Goal: Use online tool/utility: Utilize a website feature to perform a specific function

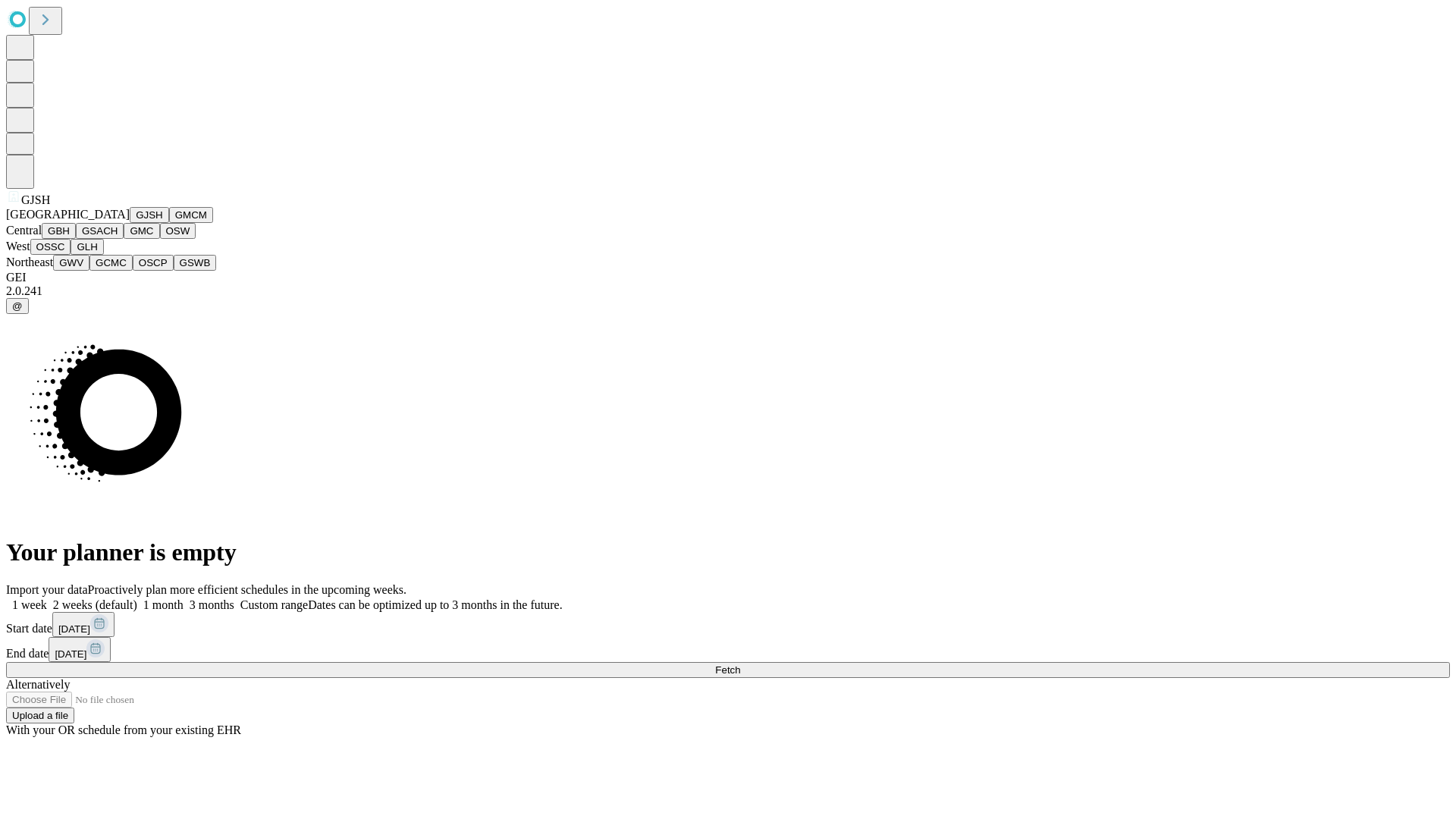
click at [130, 223] on button "GJSH" at bounding box center [150, 215] width 39 height 16
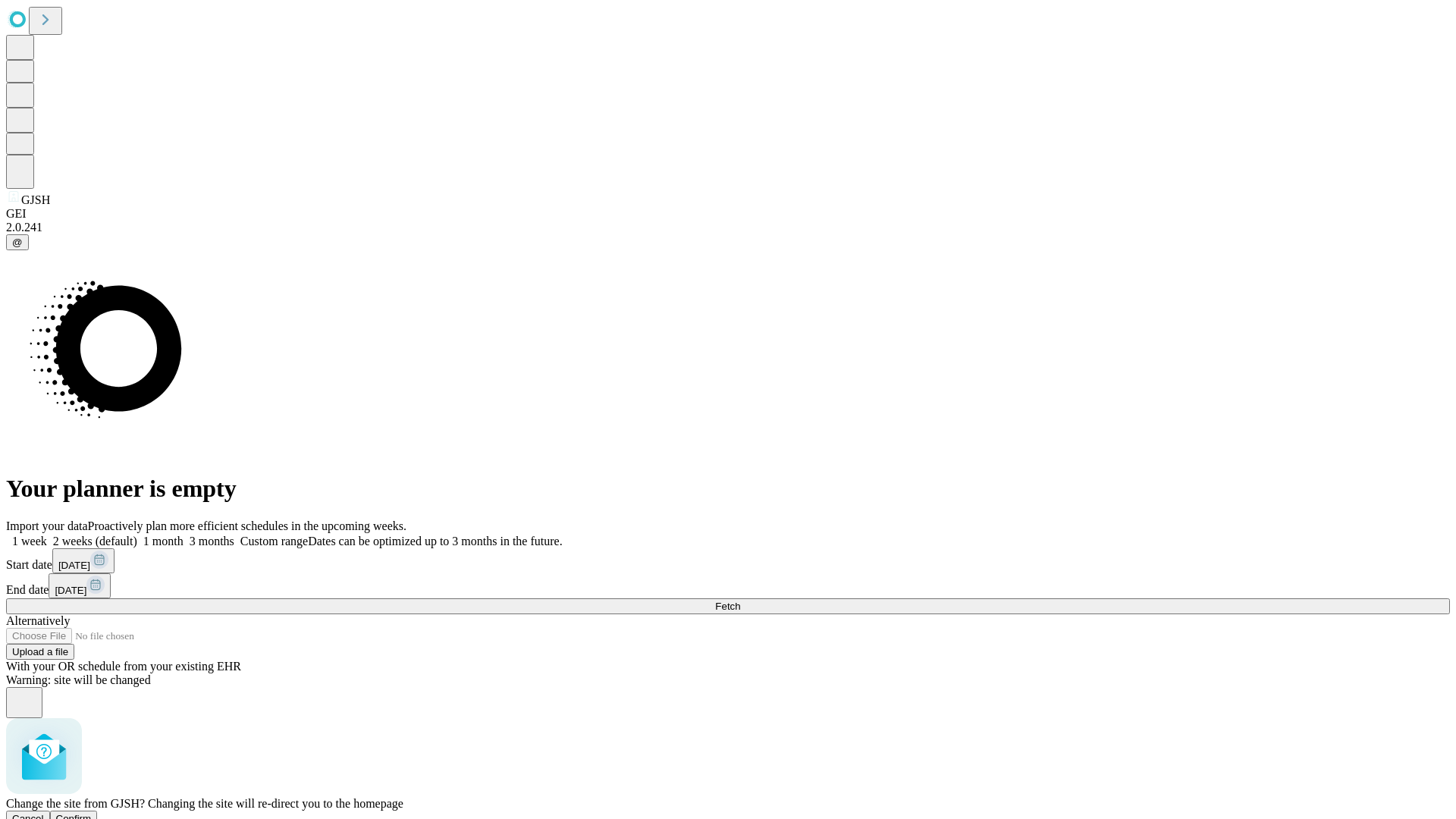
click at [92, 813] on span "Confirm" at bounding box center [74, 818] width 36 height 11
click at [137, 535] on label "2 weeks (default)" at bounding box center [92, 541] width 91 height 13
click at [740, 601] on span "Fetch" at bounding box center [727, 606] width 25 height 11
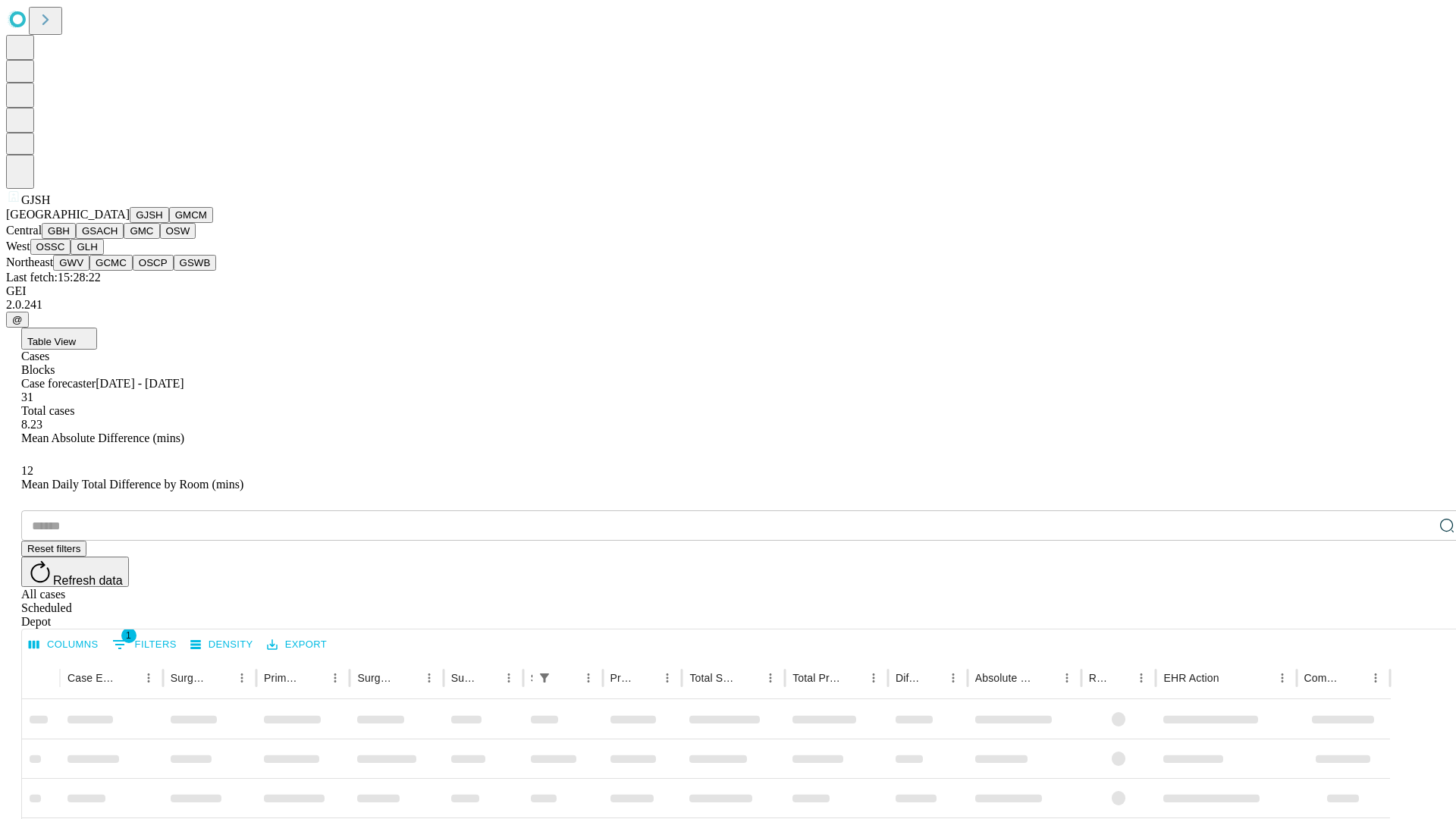
click at [169, 223] on button "GMCM" at bounding box center [191, 215] width 44 height 16
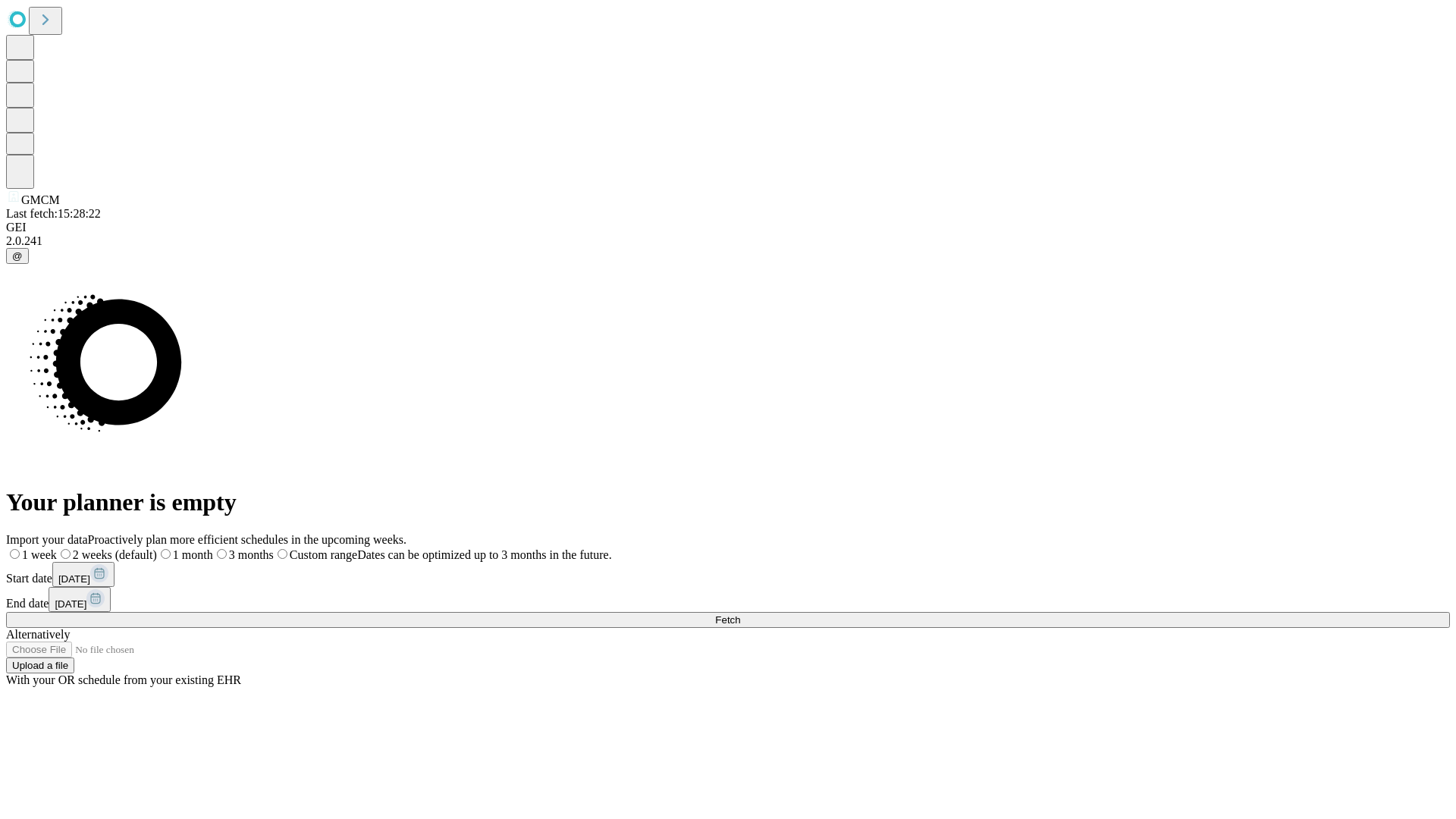
click at [157, 549] on label "2 weeks (default)" at bounding box center [106, 555] width 100 height 13
click at [740, 614] on span "Fetch" at bounding box center [727, 620] width 25 height 11
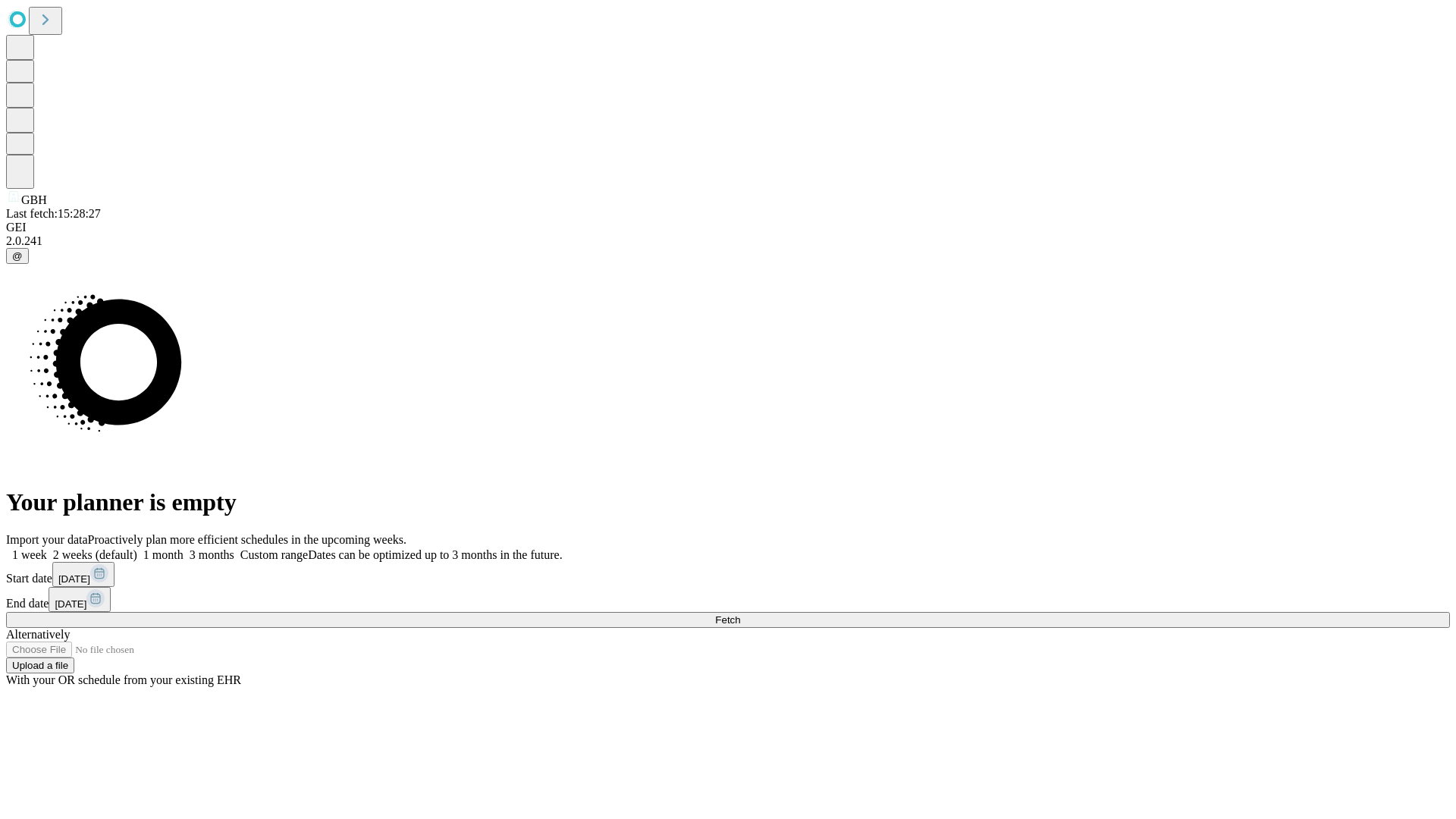
click at [740, 614] on span "Fetch" at bounding box center [727, 620] width 25 height 11
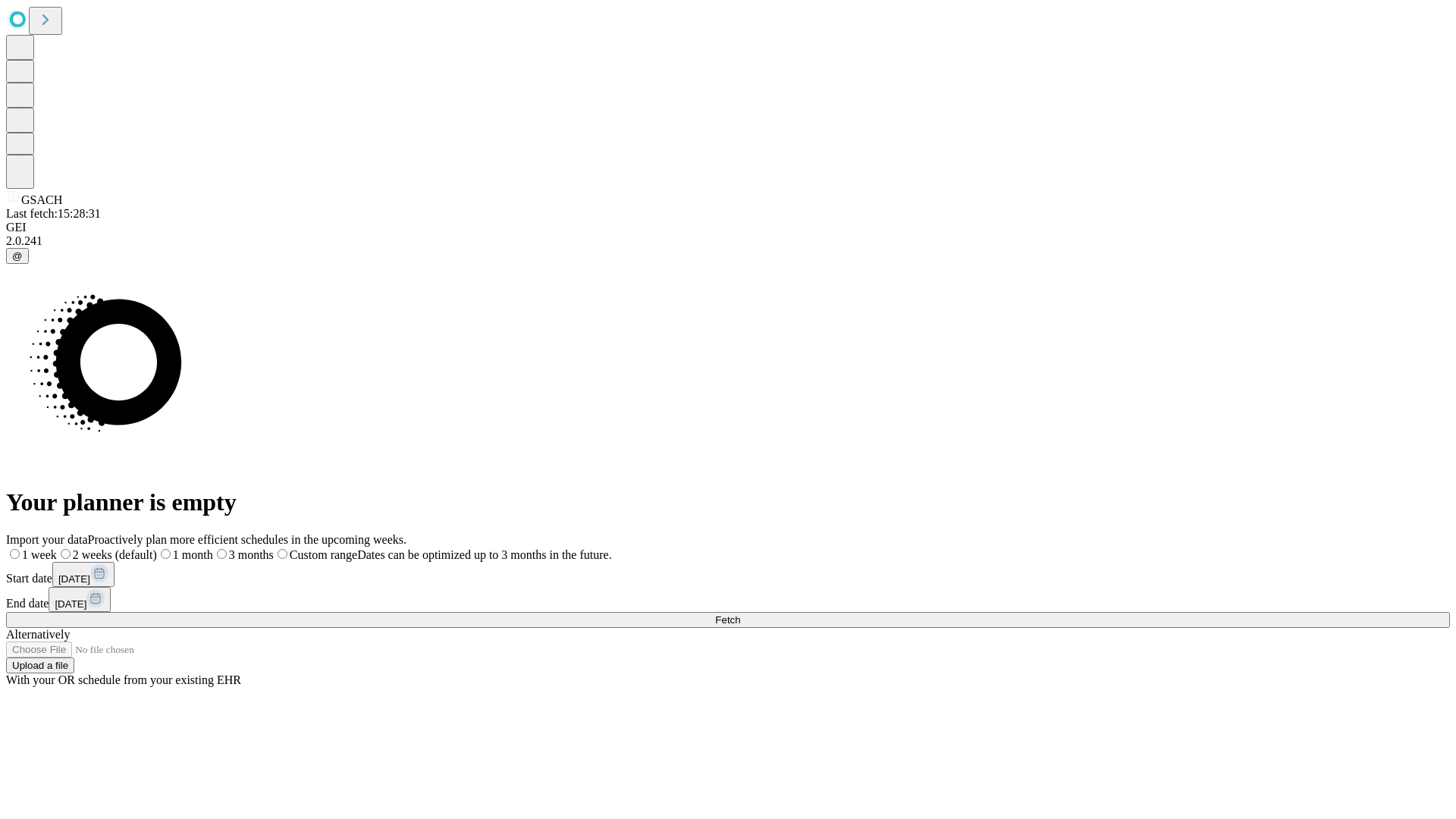
click at [740, 614] on span "Fetch" at bounding box center [727, 620] width 25 height 11
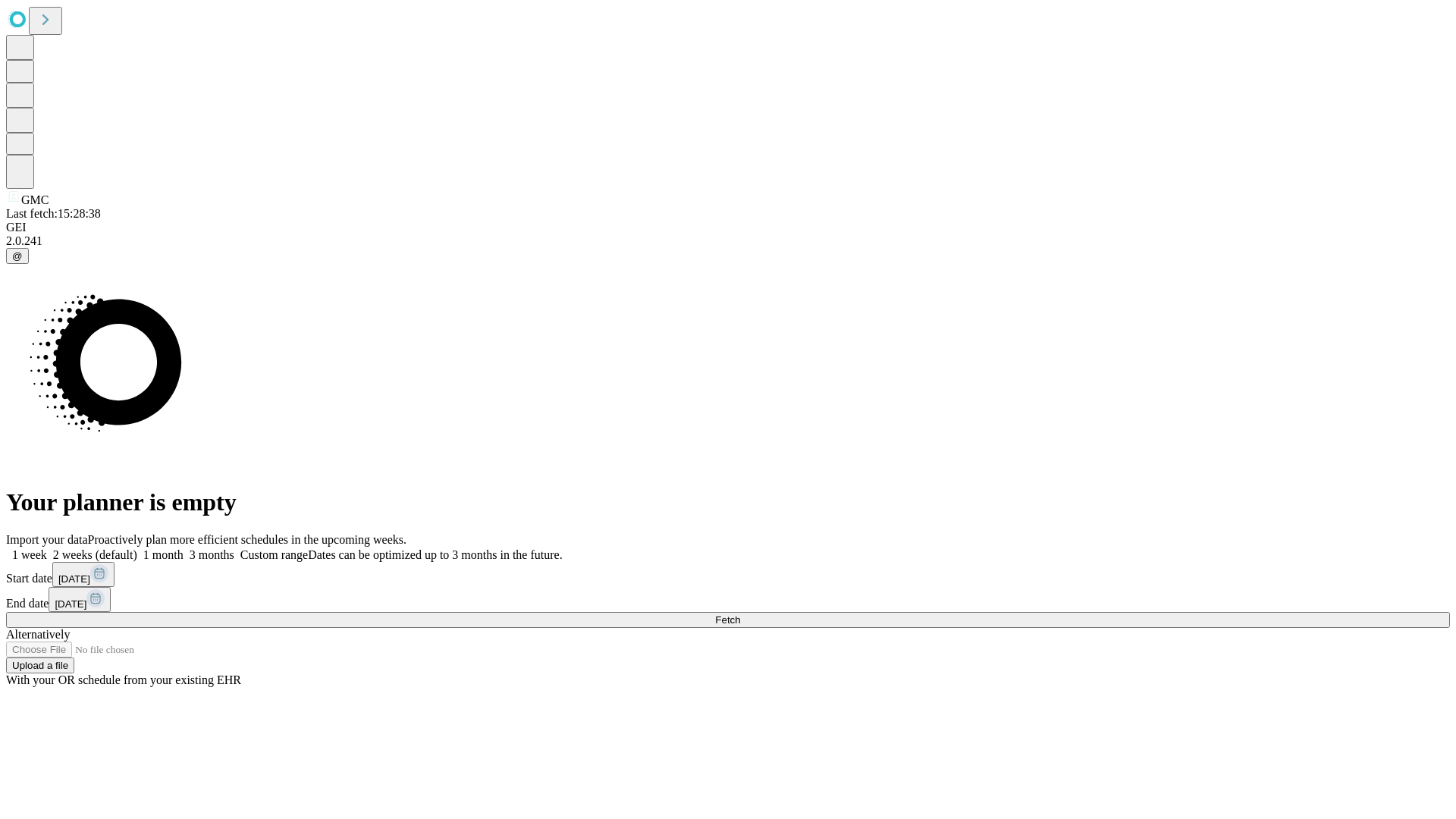
click at [740, 614] on span "Fetch" at bounding box center [727, 620] width 25 height 11
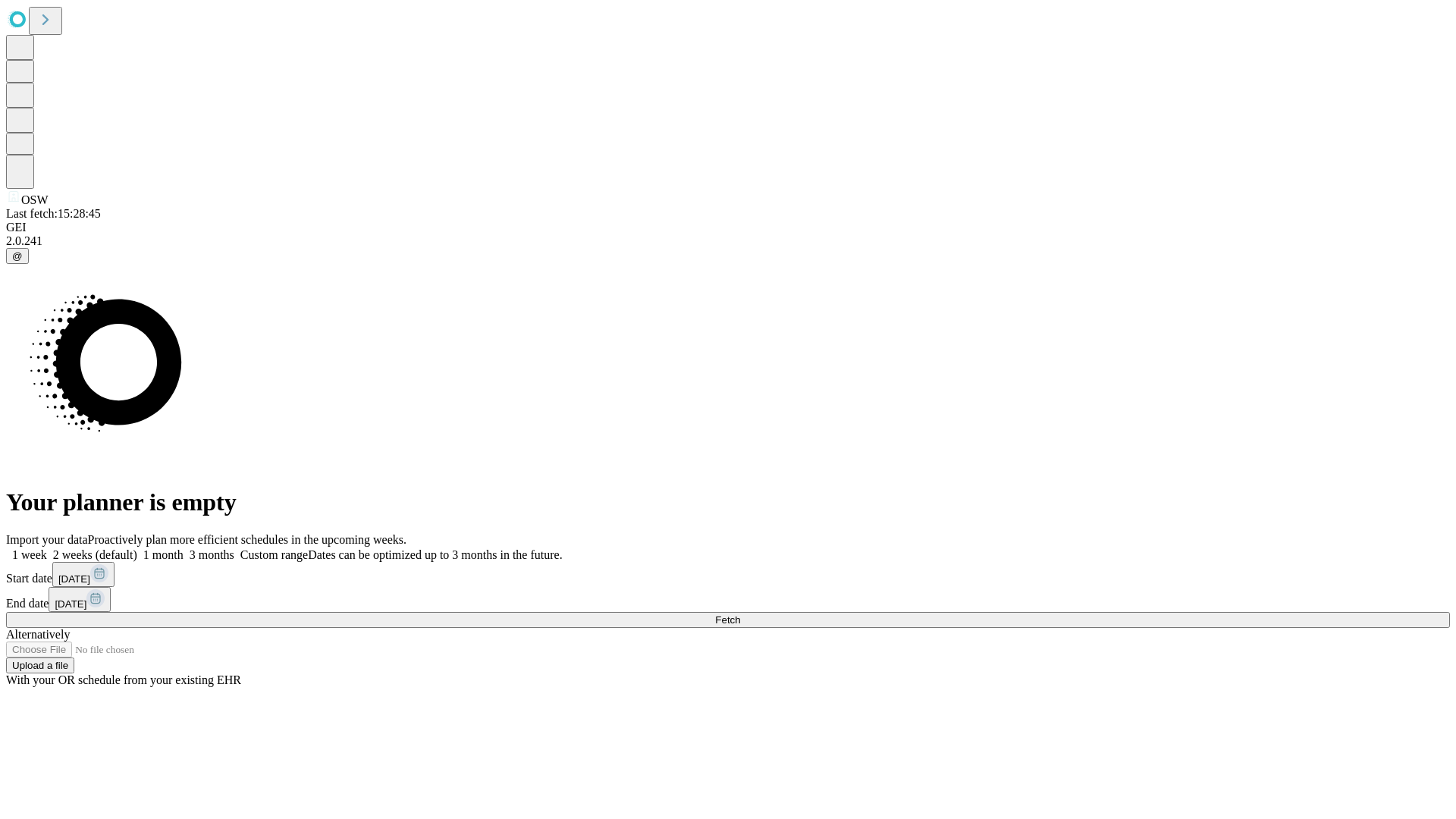
click at [137, 549] on label "2 weeks (default)" at bounding box center [92, 555] width 91 height 13
click at [740, 614] on span "Fetch" at bounding box center [727, 620] width 25 height 11
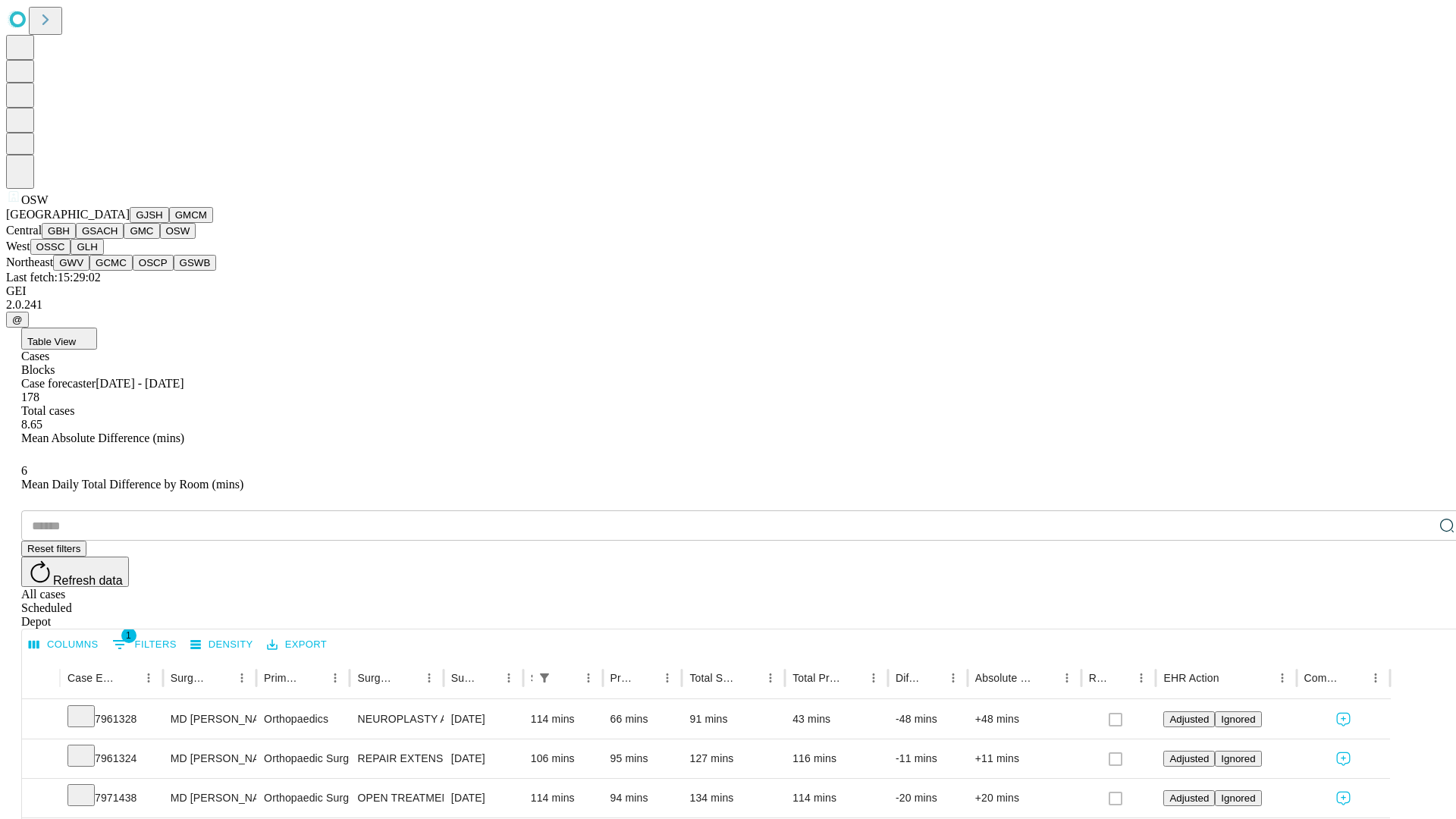
click at [71, 255] on button "OSSC" at bounding box center [50, 246] width 41 height 16
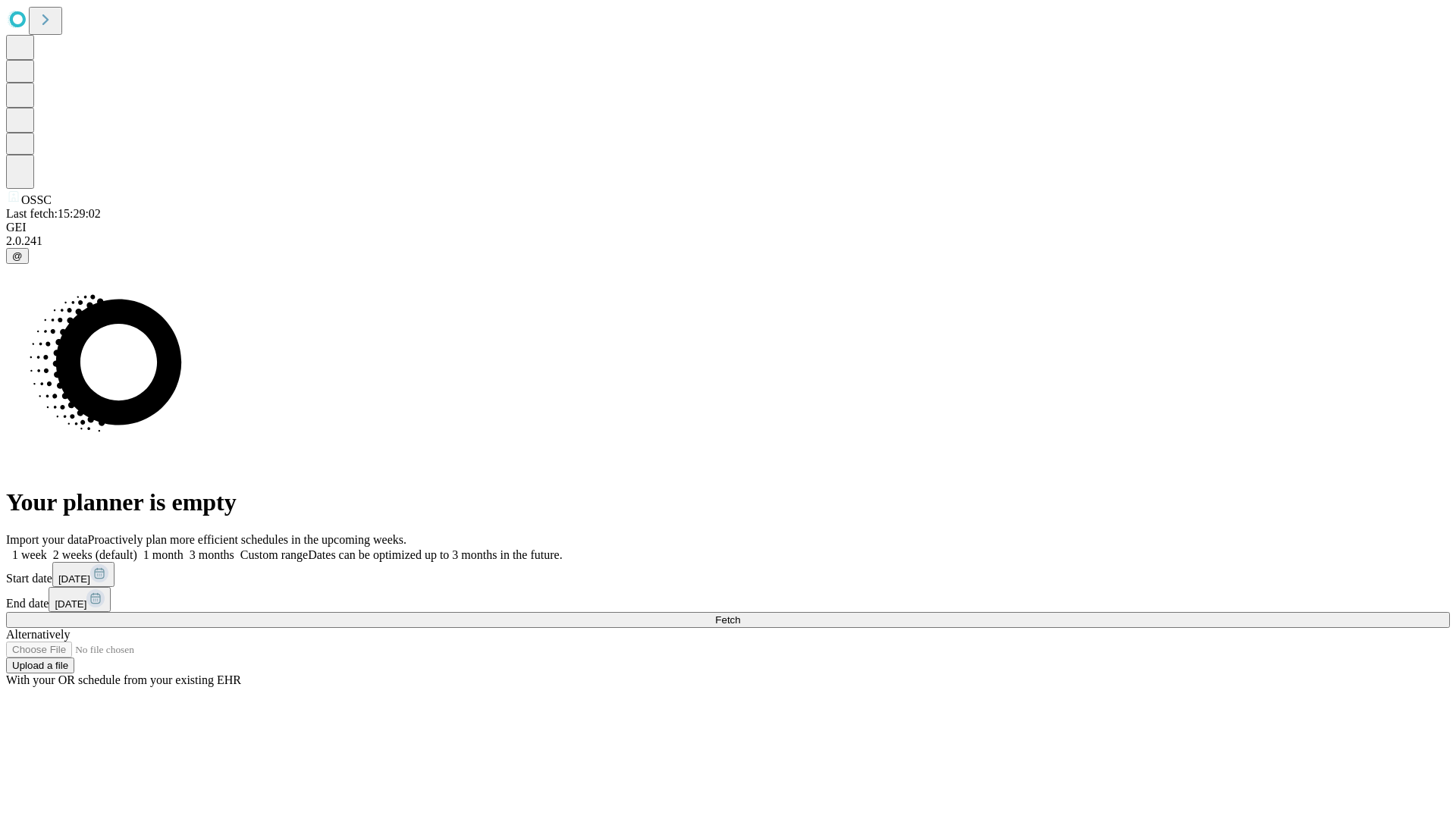
click at [740, 614] on span "Fetch" at bounding box center [727, 620] width 25 height 11
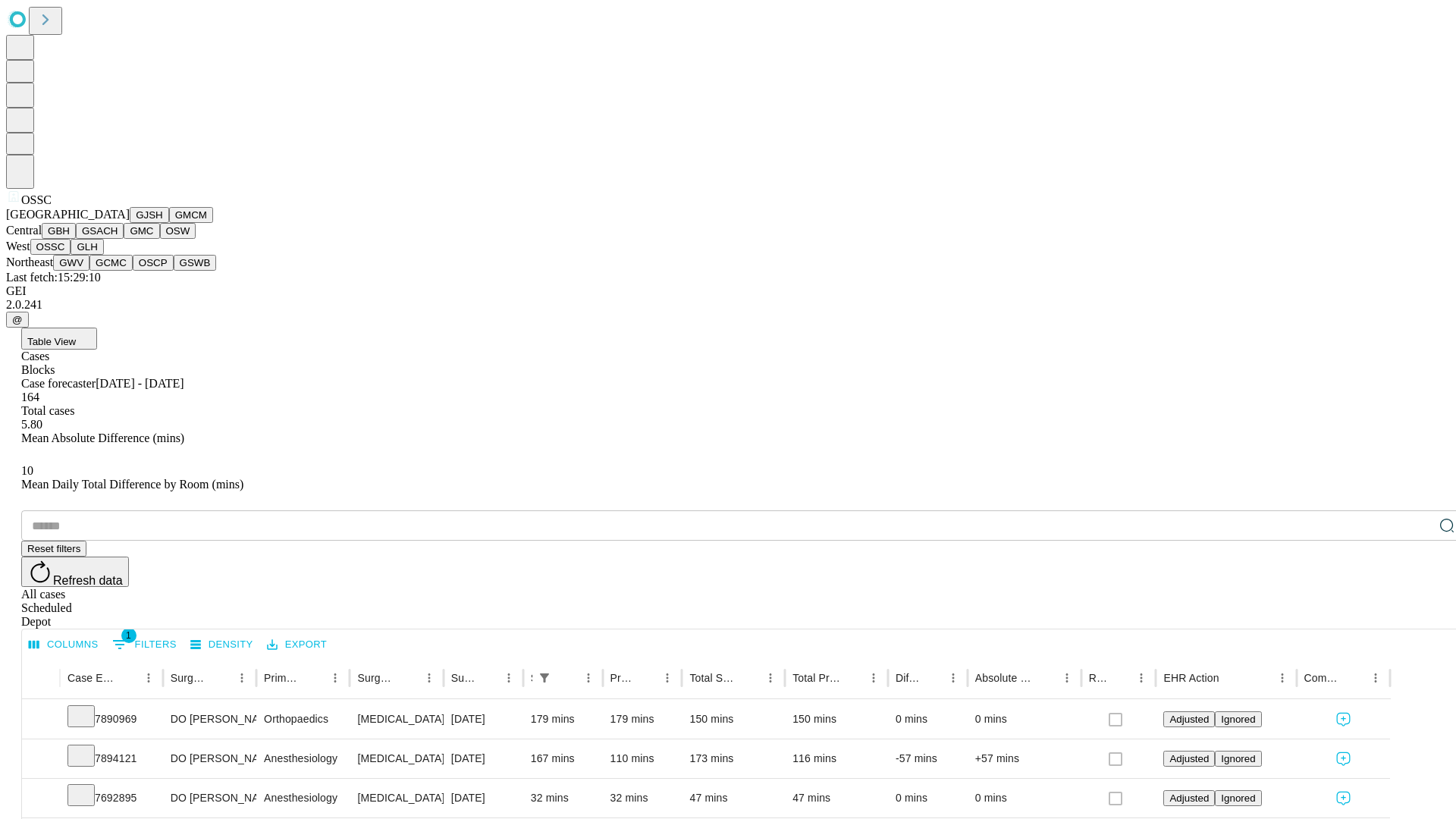
click at [104, 255] on button "GLH" at bounding box center [86, 246] width 33 height 16
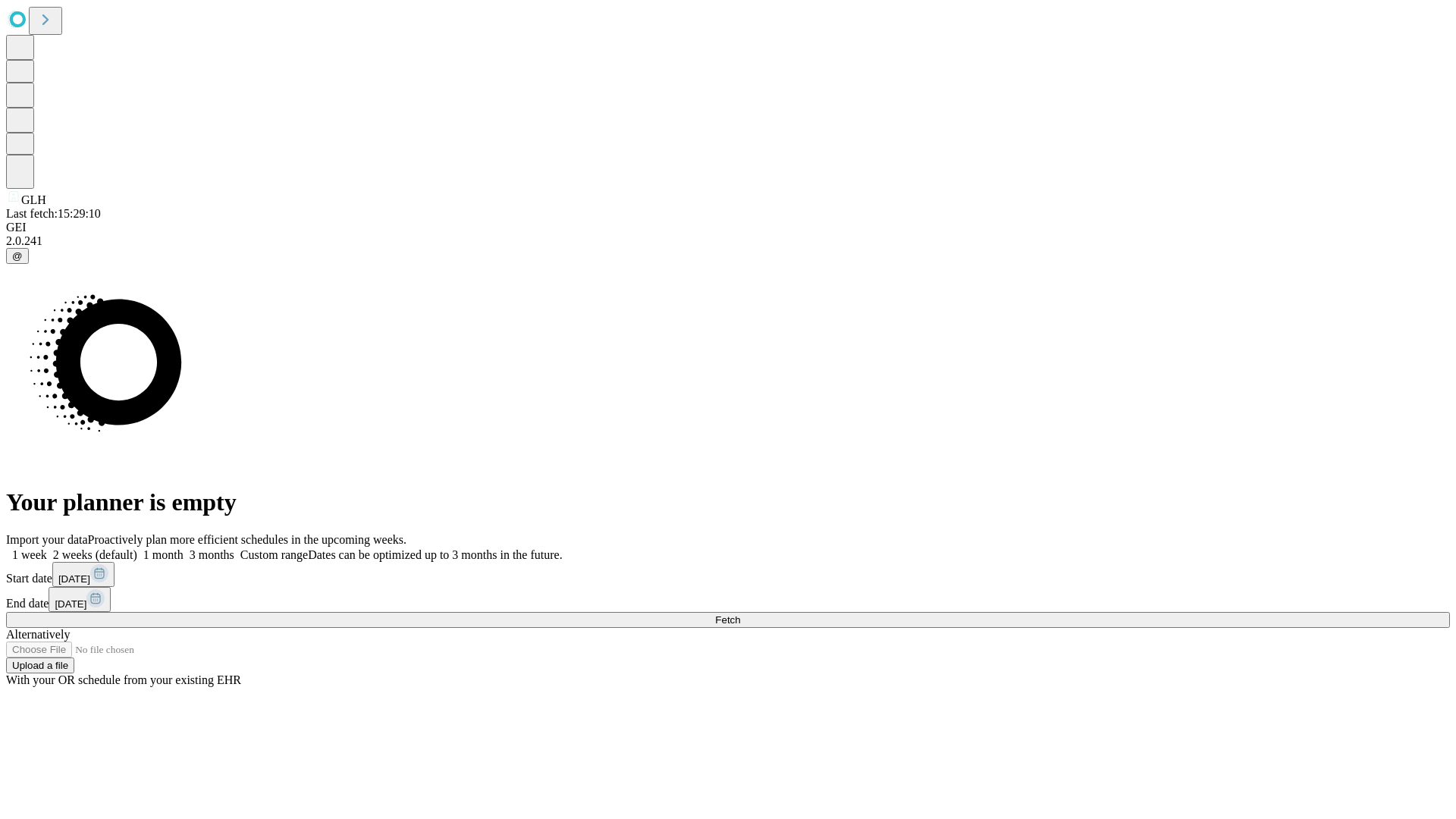
click at [137, 549] on label "2 weeks (default)" at bounding box center [92, 555] width 91 height 13
click at [740, 614] on span "Fetch" at bounding box center [727, 620] width 25 height 11
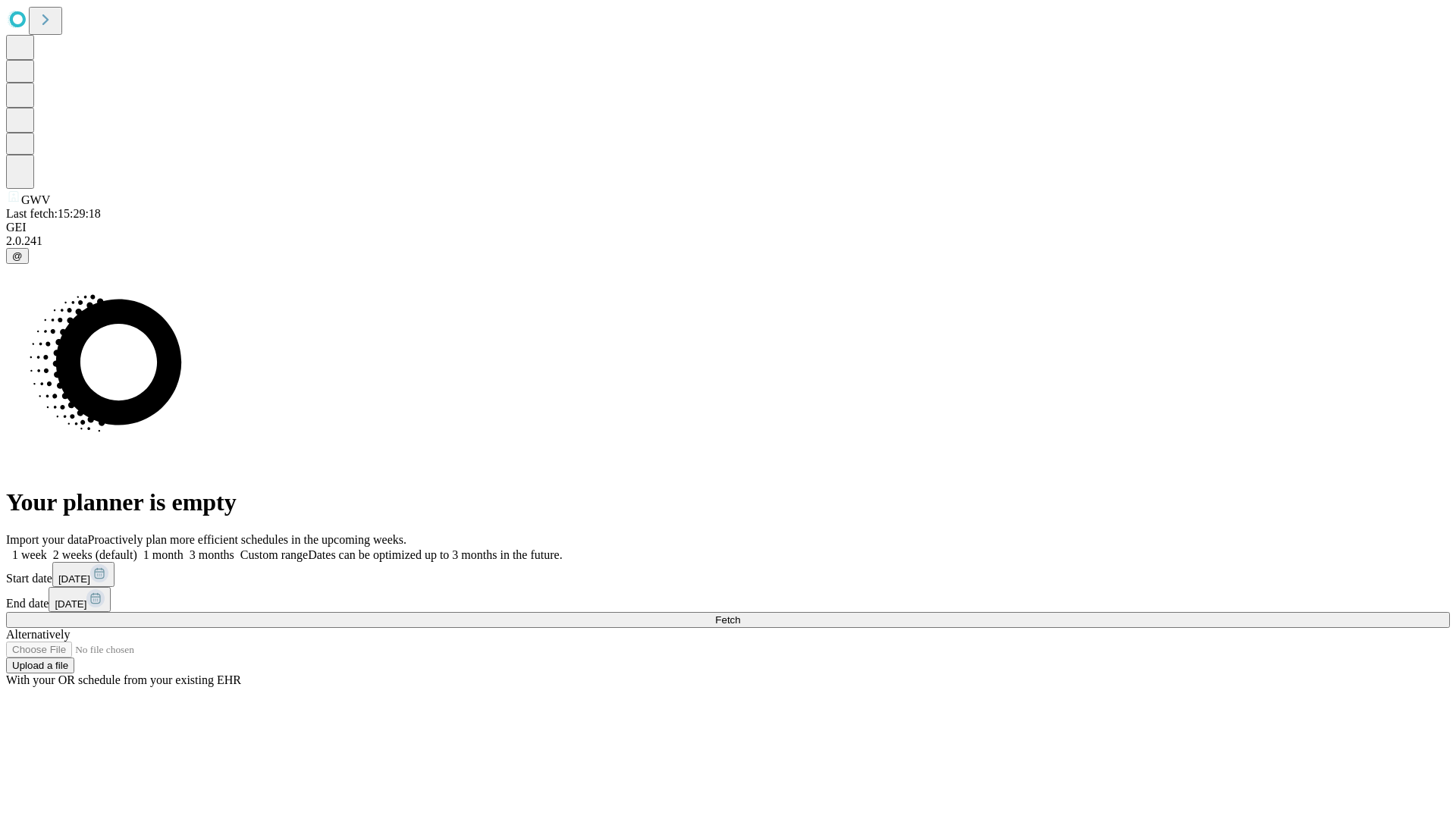
click at [137, 549] on label "2 weeks (default)" at bounding box center [92, 555] width 91 height 13
click at [740, 614] on span "Fetch" at bounding box center [727, 620] width 25 height 11
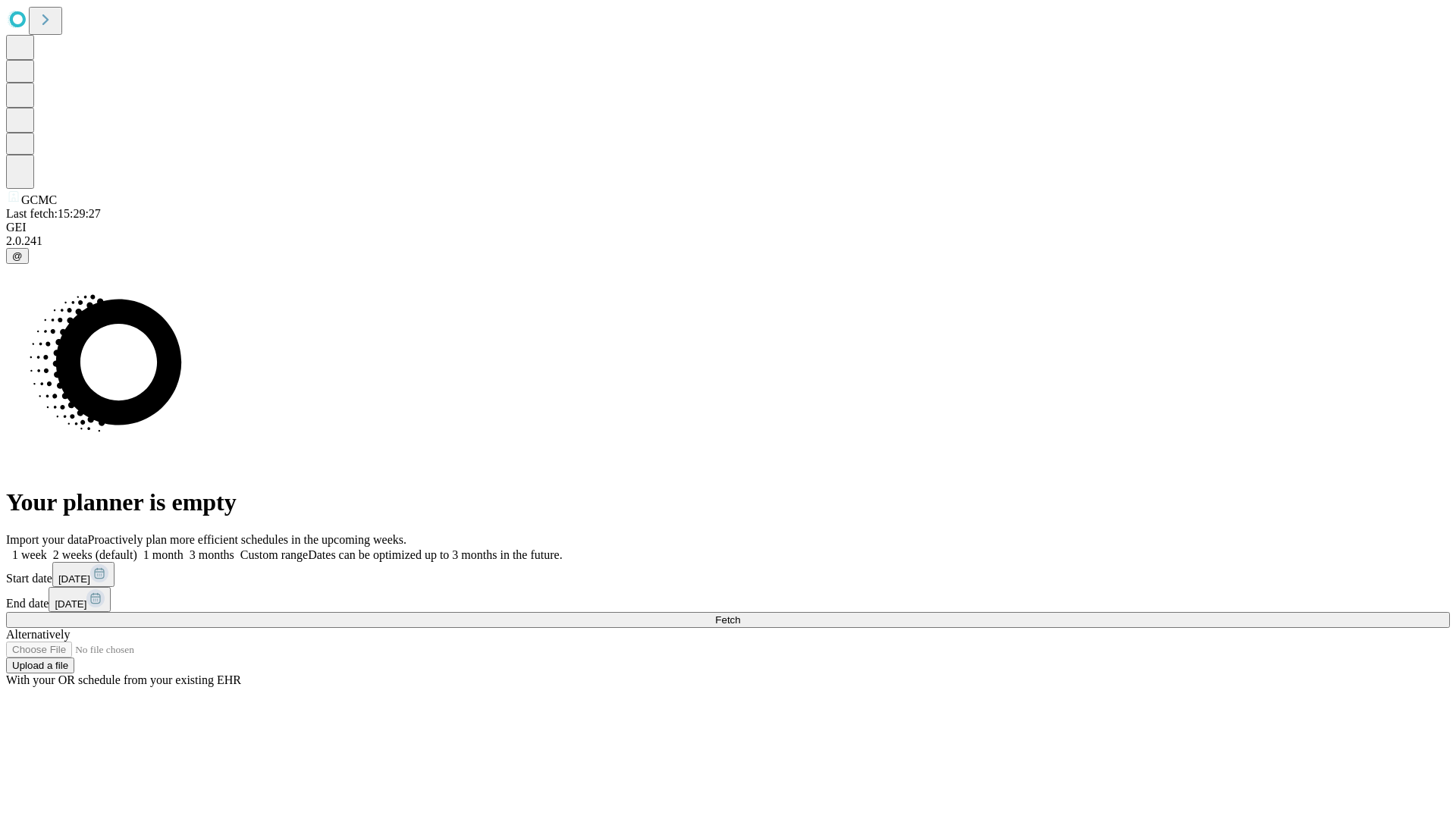
click at [137, 549] on label "2 weeks (default)" at bounding box center [92, 555] width 91 height 13
click at [740, 614] on span "Fetch" at bounding box center [727, 620] width 25 height 11
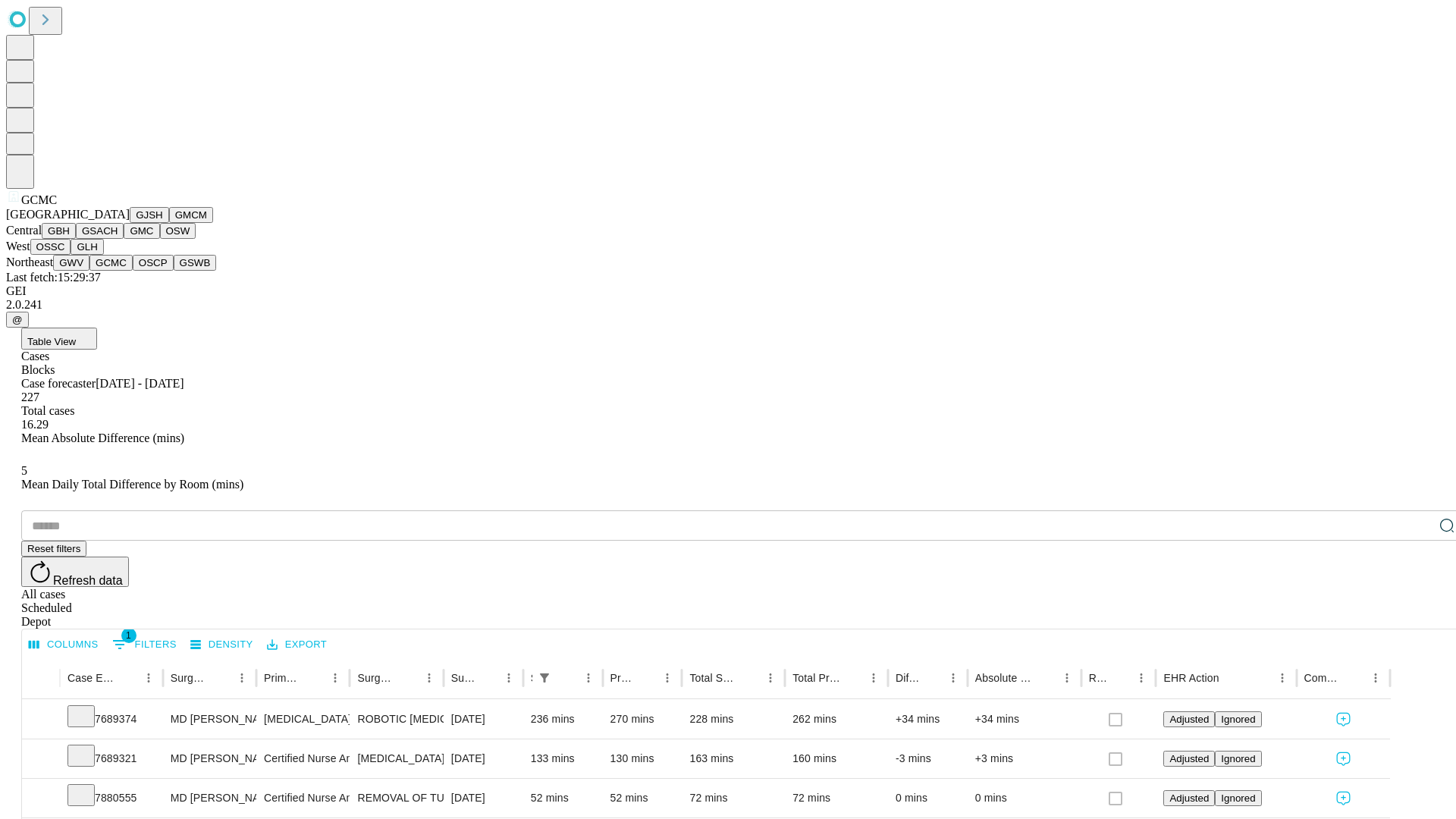
click at [133, 271] on button "OSCP" at bounding box center [153, 263] width 41 height 16
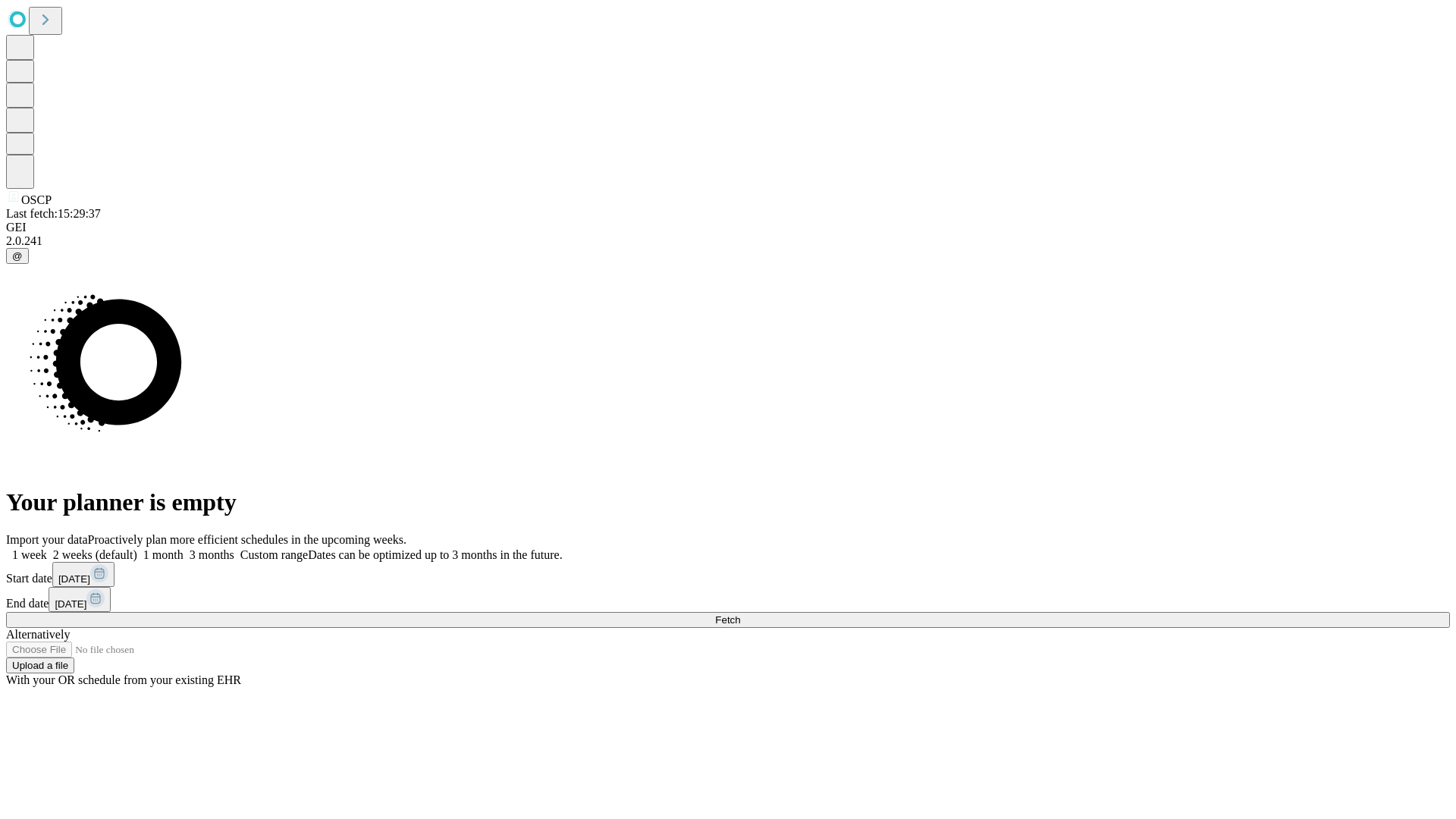
click at [740, 614] on span "Fetch" at bounding box center [727, 620] width 25 height 11
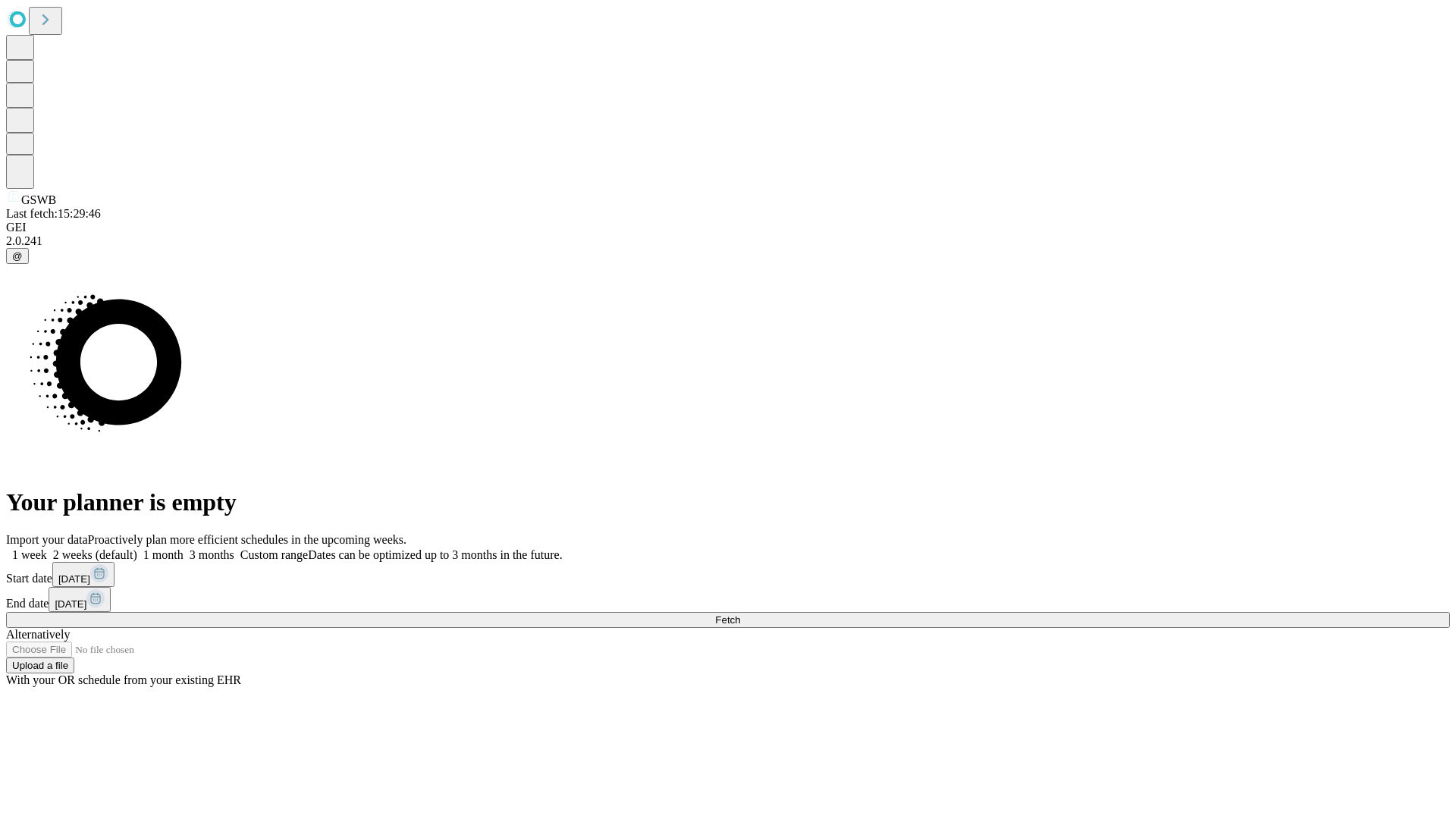
click at [137, 549] on label "2 weeks (default)" at bounding box center [92, 555] width 91 height 13
click at [740, 614] on span "Fetch" at bounding box center [727, 620] width 25 height 11
